Goal: Check status: Check status

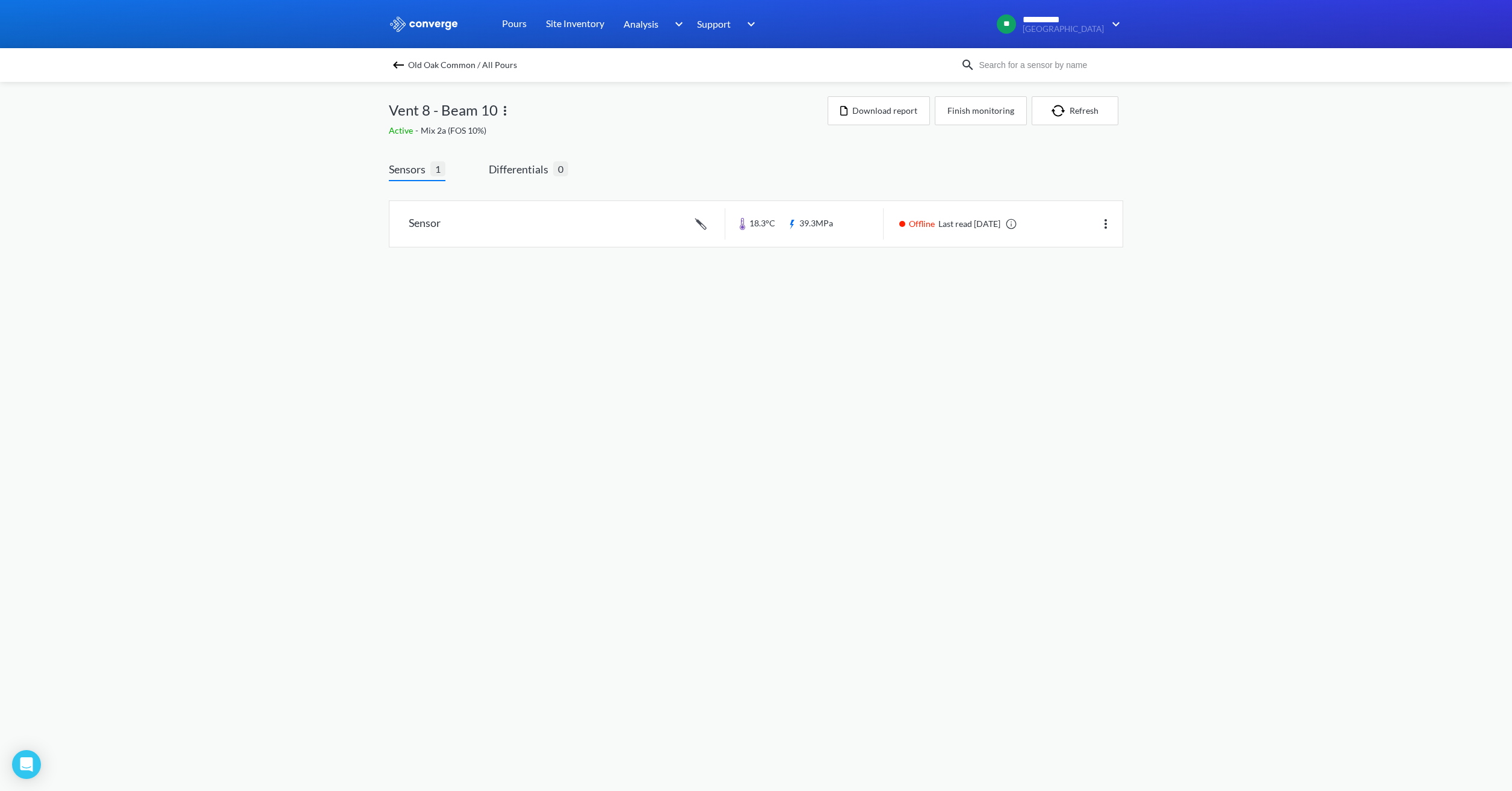
click at [402, 63] on img at bounding box center [398, 65] width 15 height 15
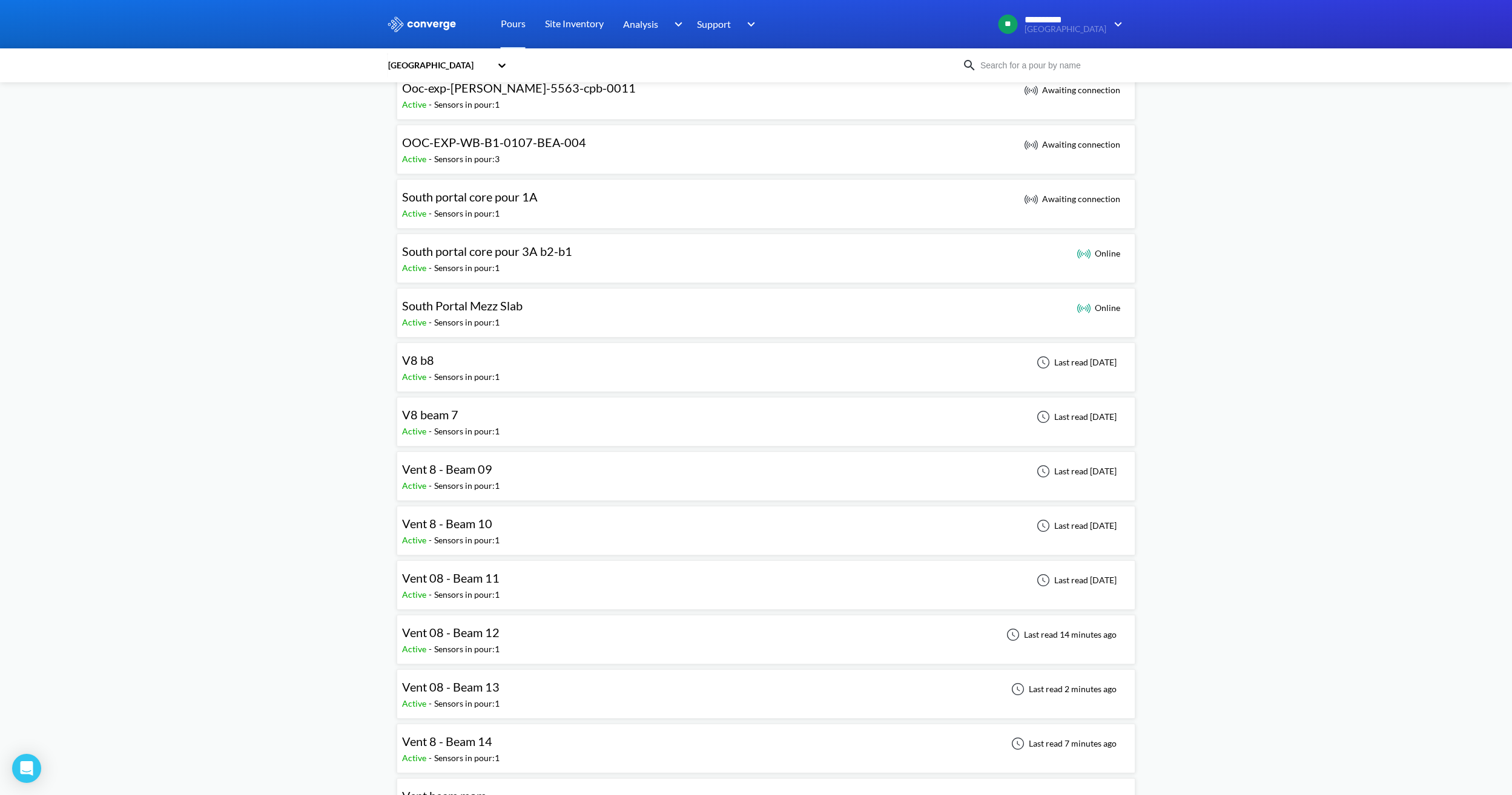
scroll to position [787, 0]
click at [519, 645] on div "Vent 08 - Beam 12 Active - Sensors in pour: 1 Last read 14 minutes ago" at bounding box center [766, 639] width 728 height 39
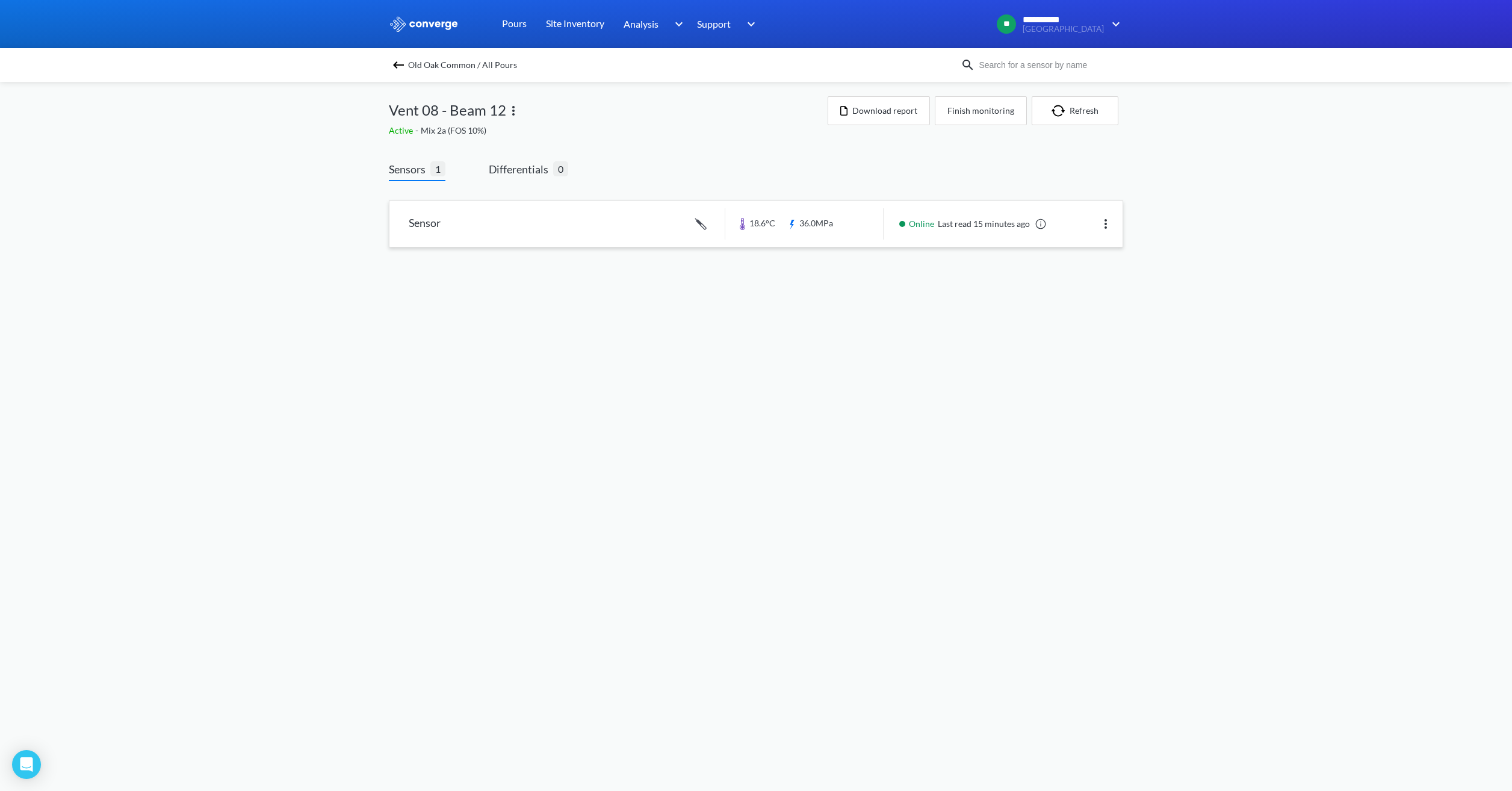
click at [820, 230] on link at bounding box center [756, 224] width 733 height 46
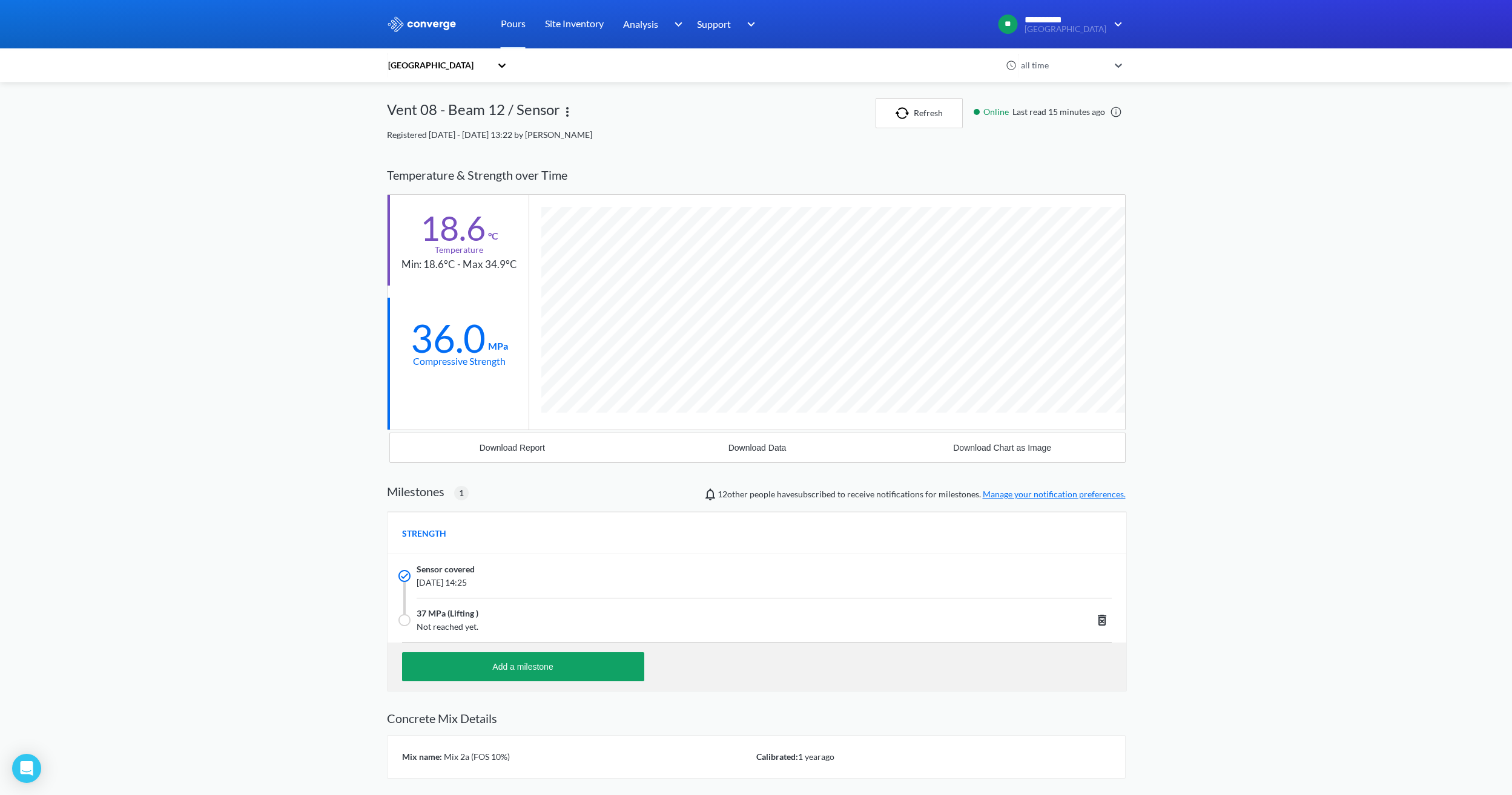
scroll to position [774, 738]
click at [894, 113] on button "Refresh" at bounding box center [918, 113] width 87 height 30
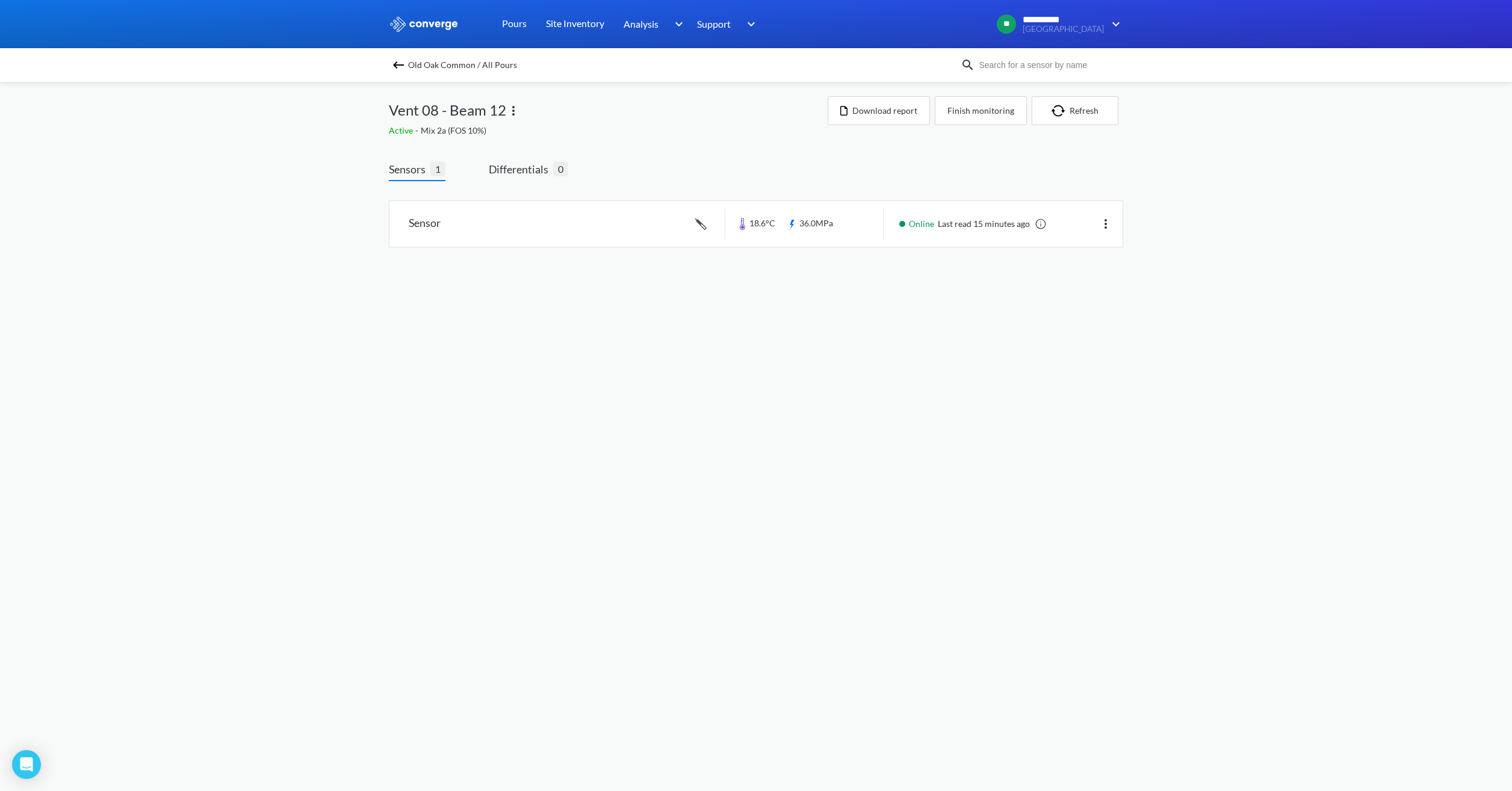
click at [403, 62] on img at bounding box center [398, 65] width 15 height 15
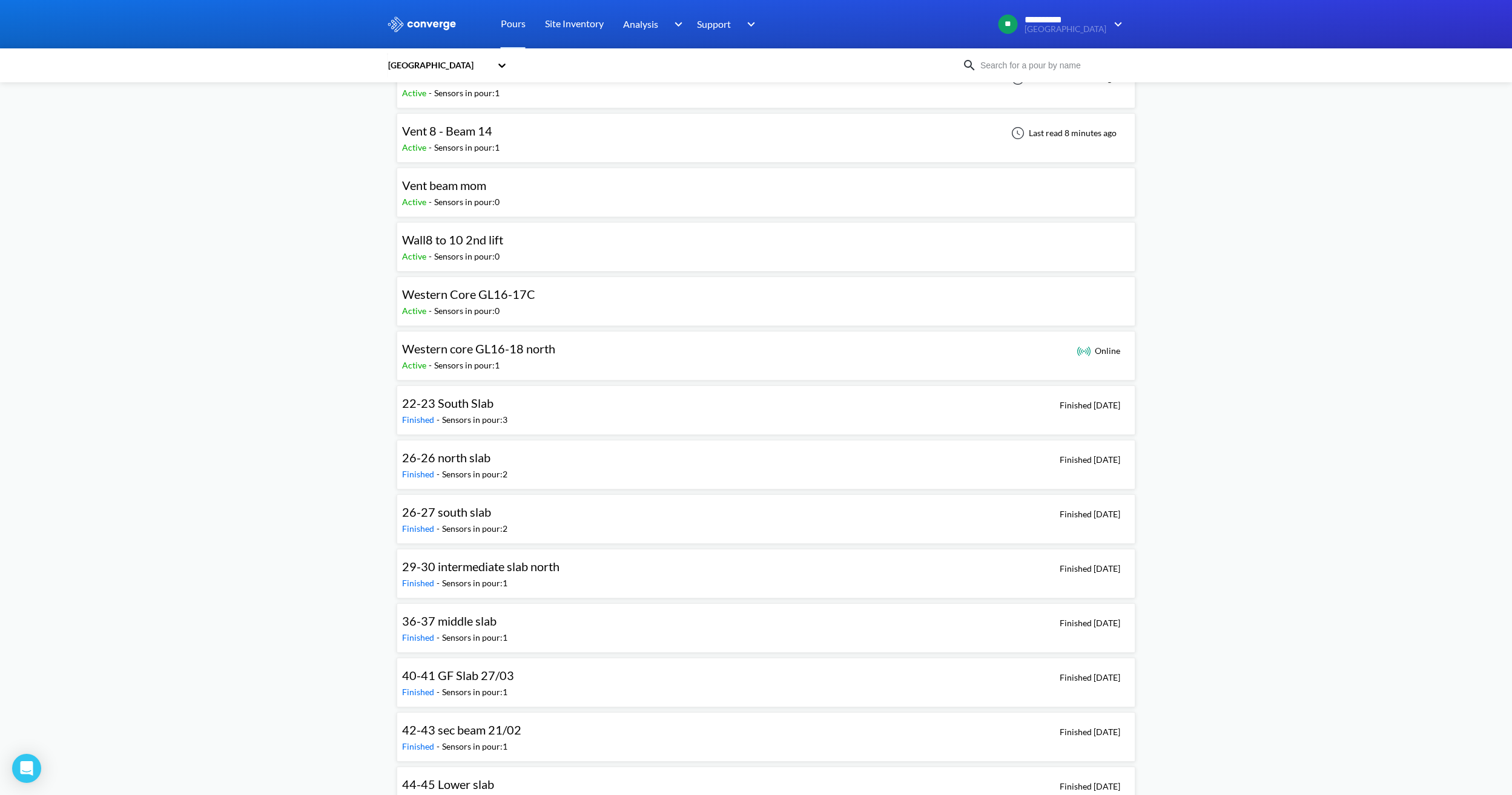
scroll to position [1271, 0]
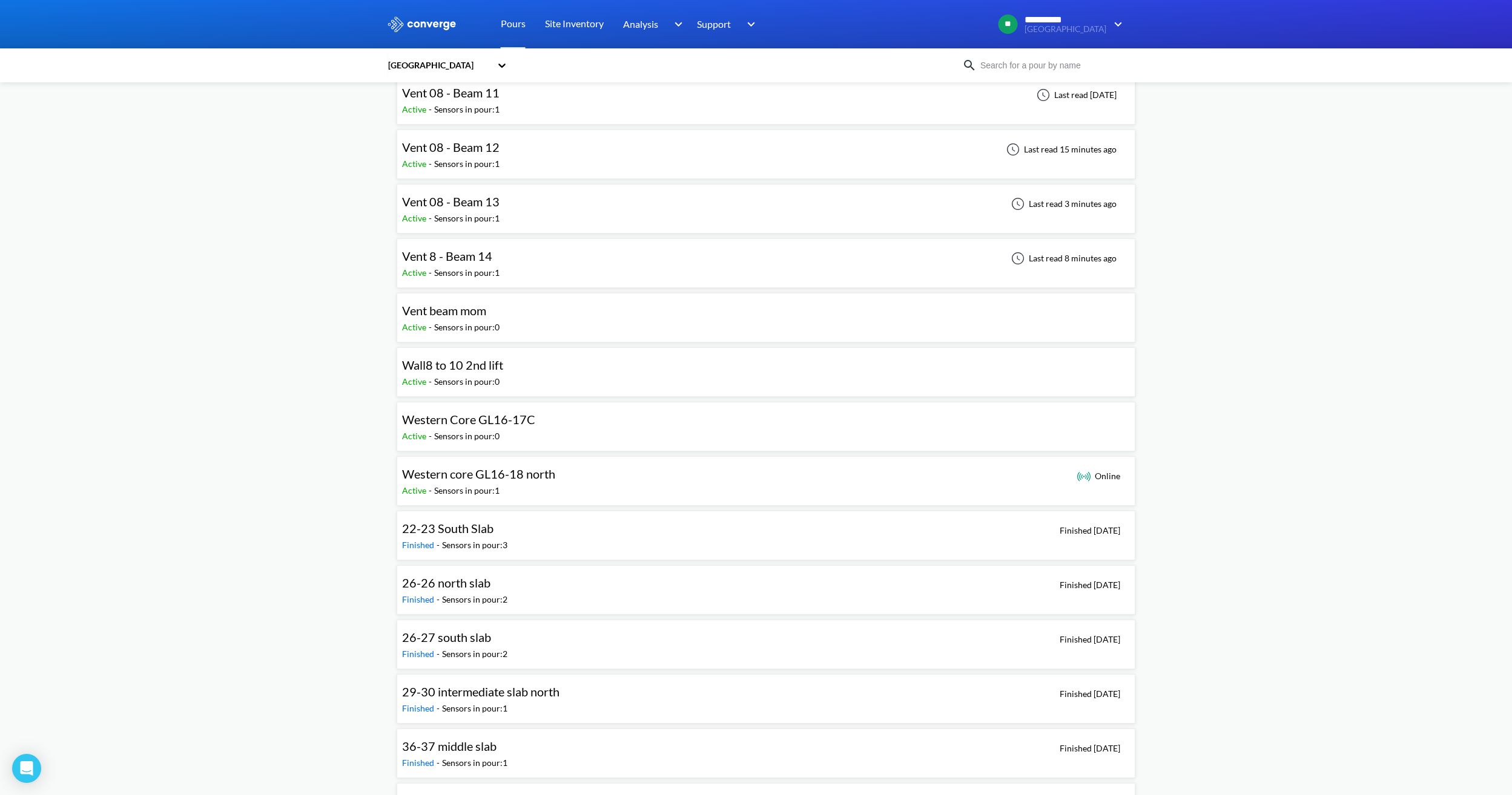
click at [490, 207] on span "Vent 08 - Beam 13" at bounding box center [450, 201] width 97 height 15
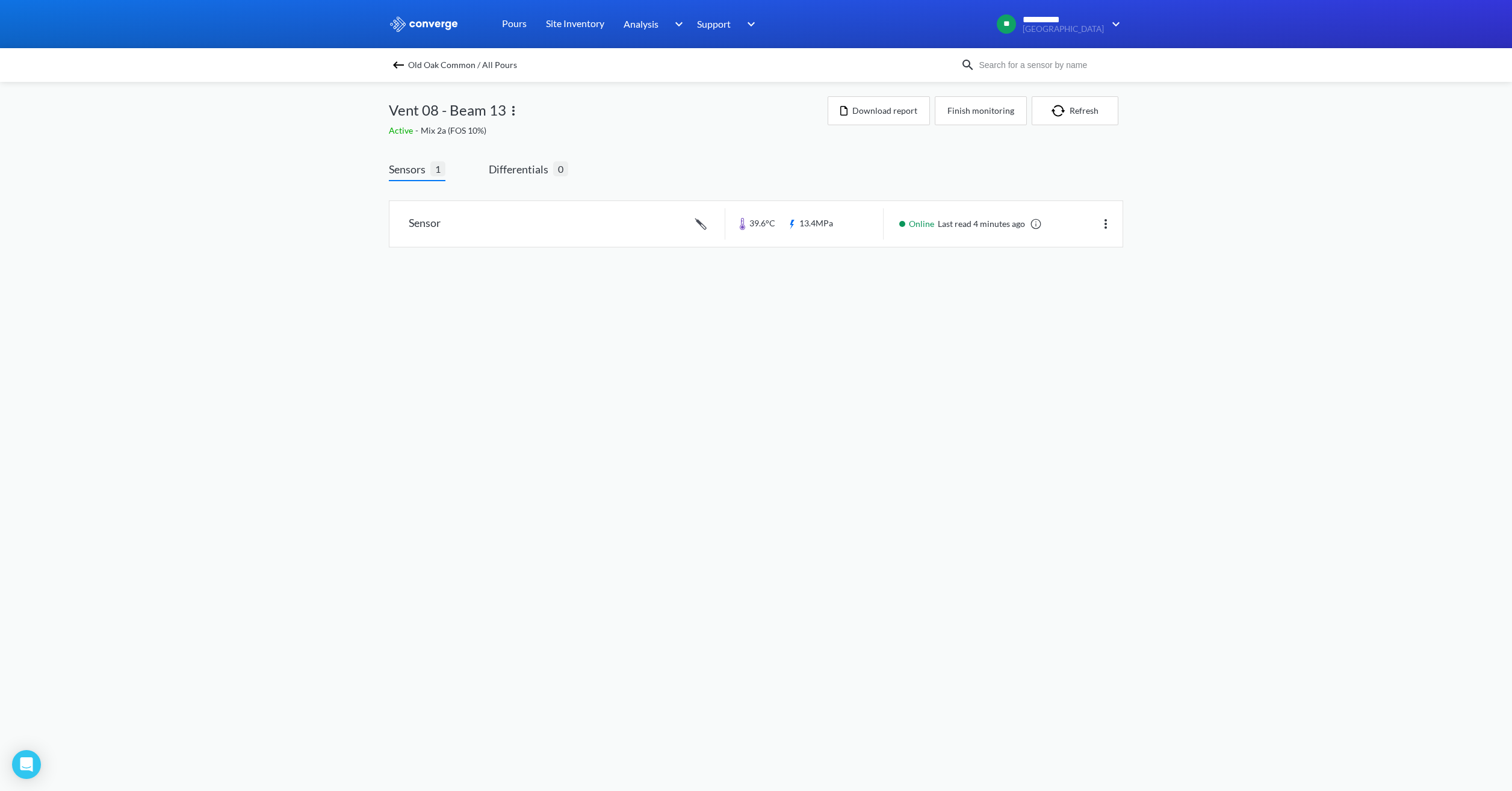
click at [450, 67] on span "Old Oak Common / All Pours" at bounding box center [462, 65] width 109 height 17
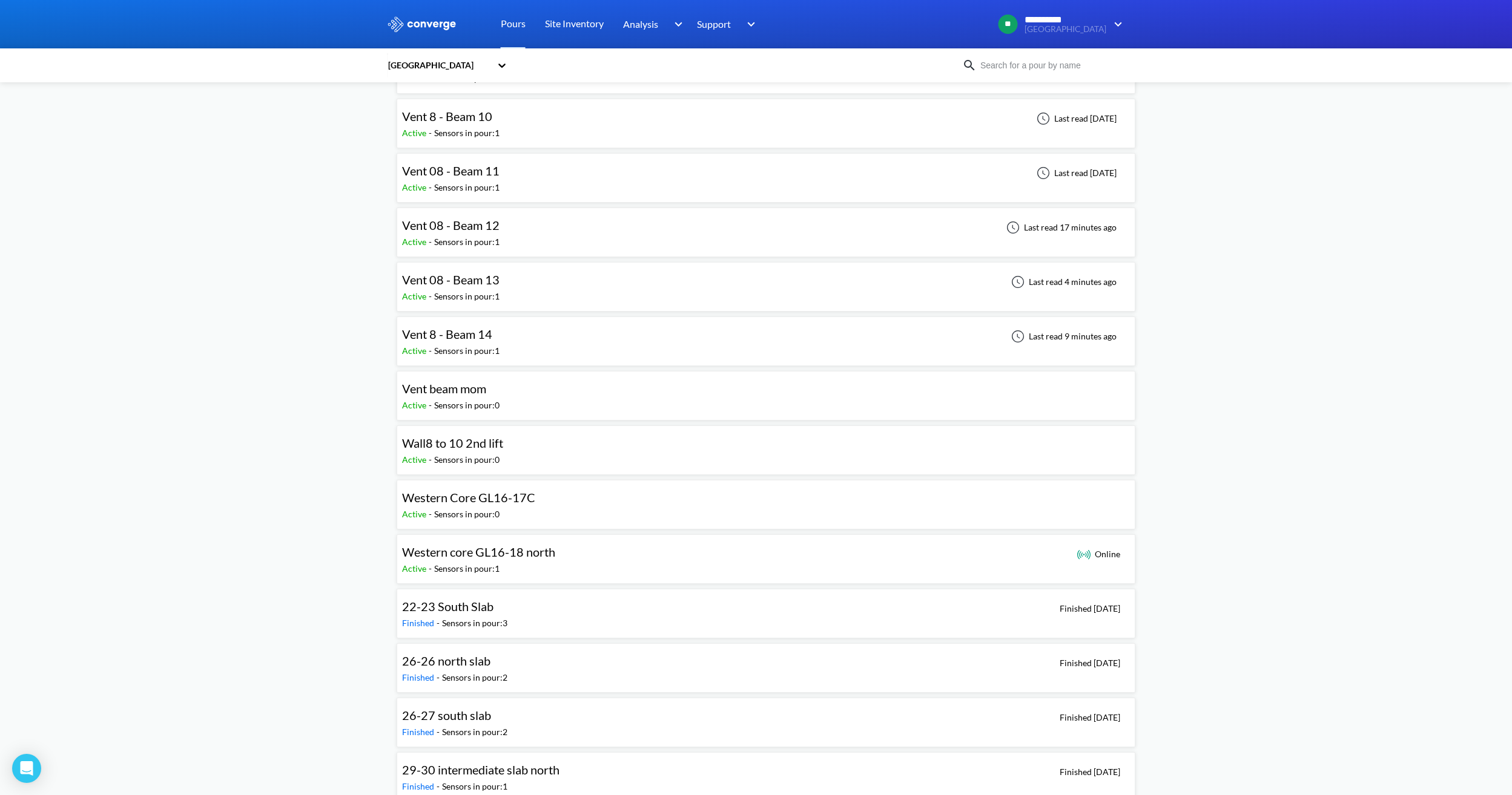
scroll to position [1211, 0]
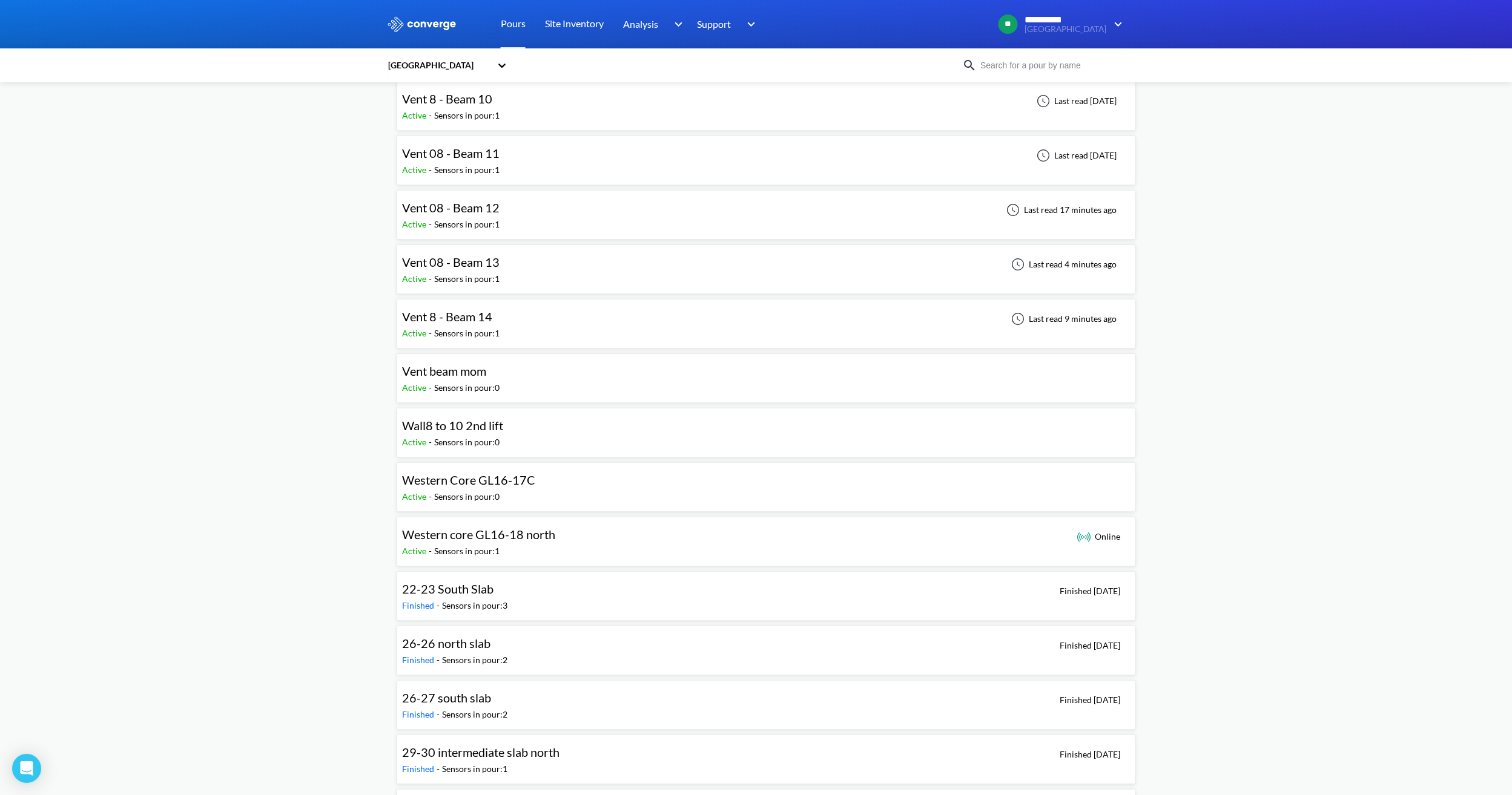
click at [539, 331] on div "Vent 8 - Beam 14 Active - Sensors in pour: 1 Last read 9 minutes ago" at bounding box center [766, 323] width 728 height 39
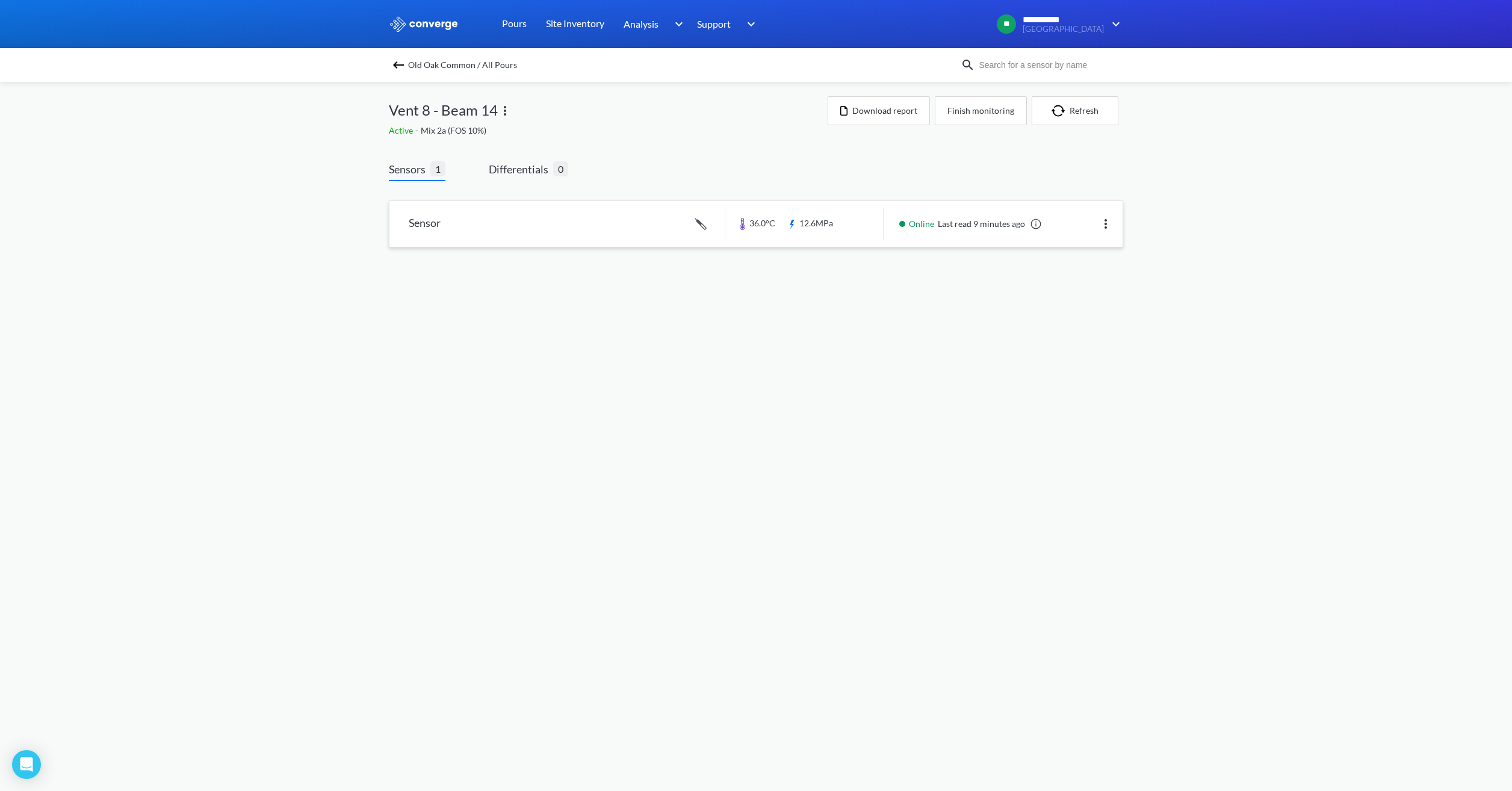
click at [871, 225] on link at bounding box center [756, 224] width 733 height 46
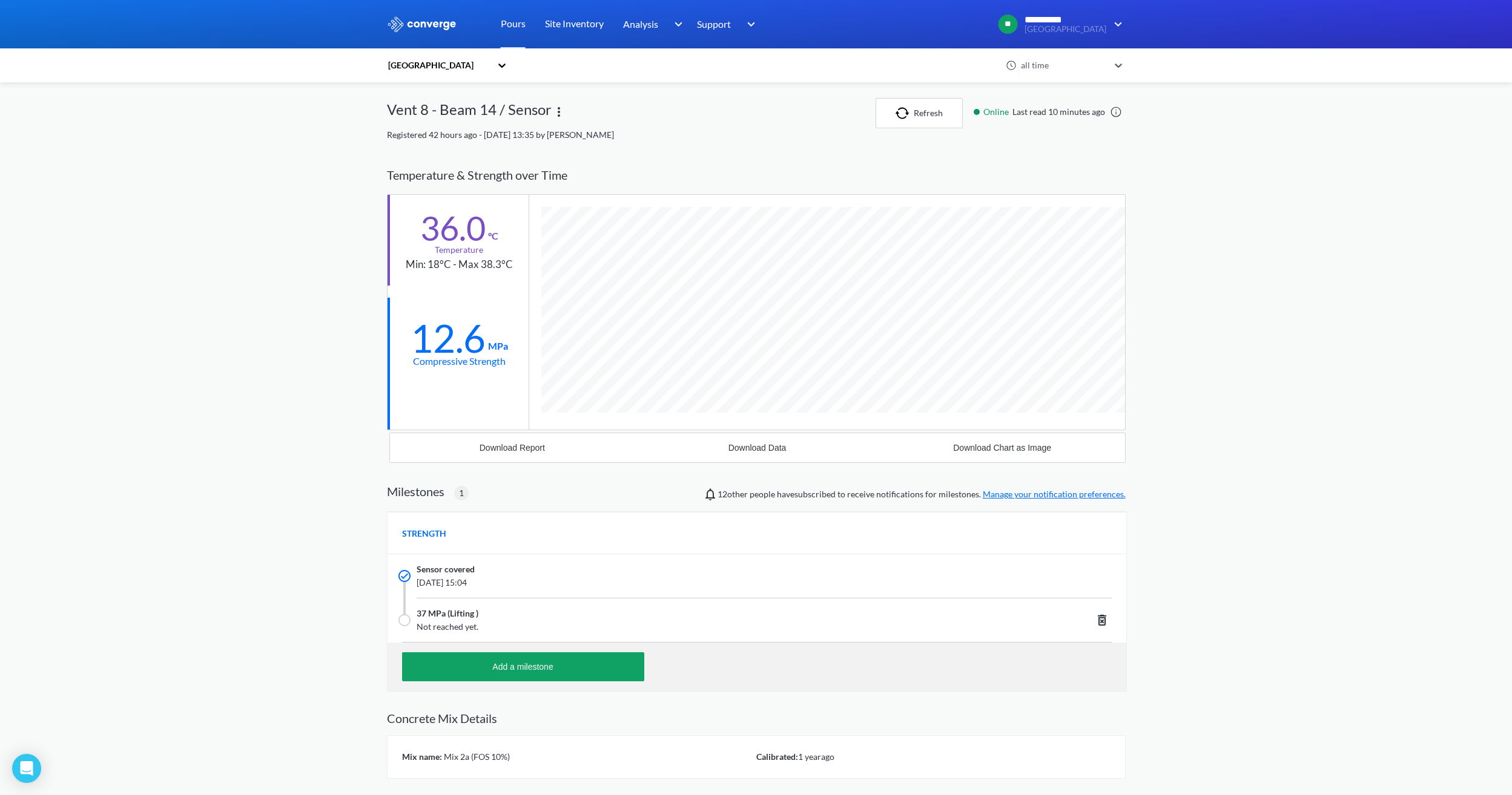
scroll to position [774, 738]
click at [519, 37] on link "Pours" at bounding box center [512, 24] width 25 height 48
